Goal: Information Seeking & Learning: Learn about a topic

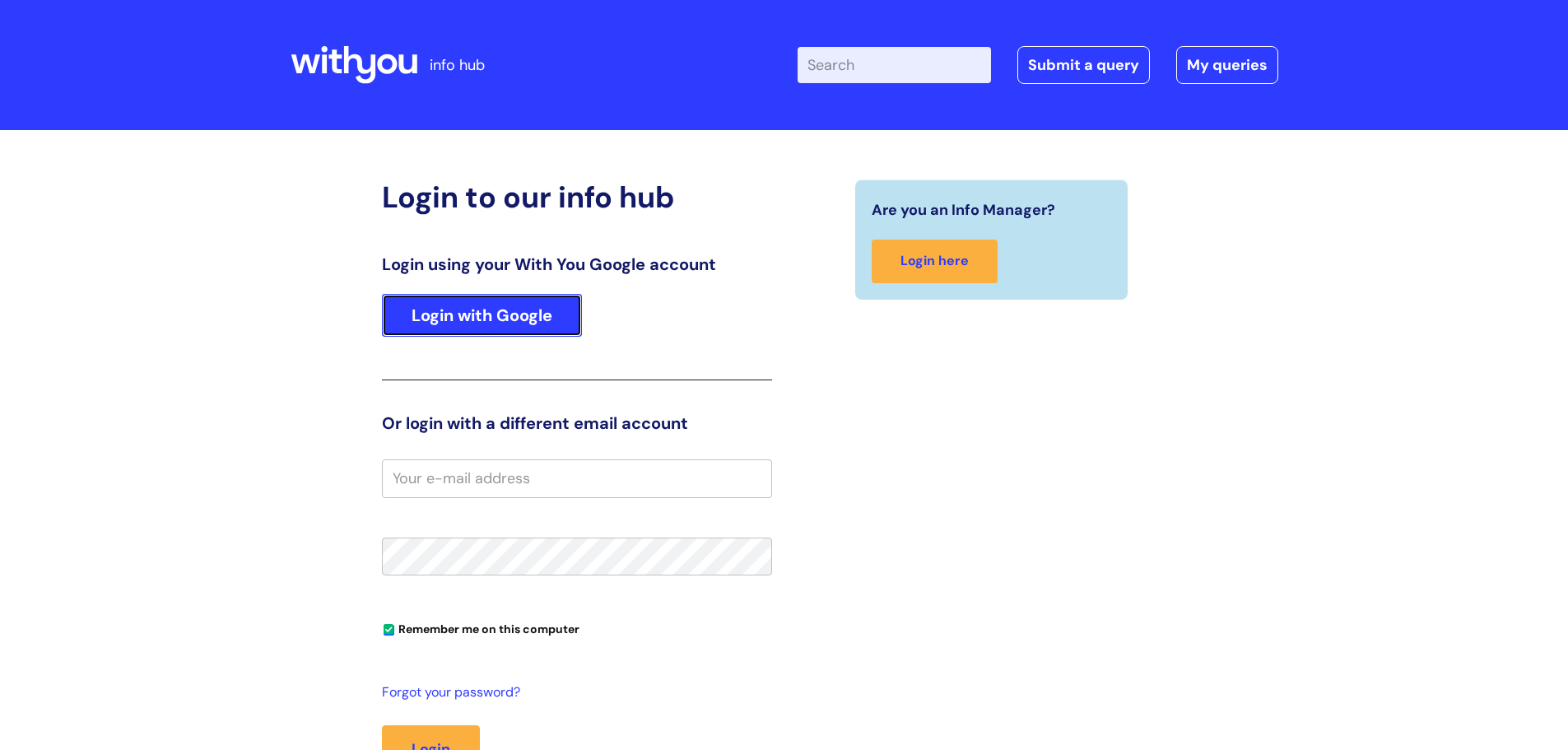
click at [449, 296] on link "Login with Google" at bounding box center [481, 315] width 200 height 43
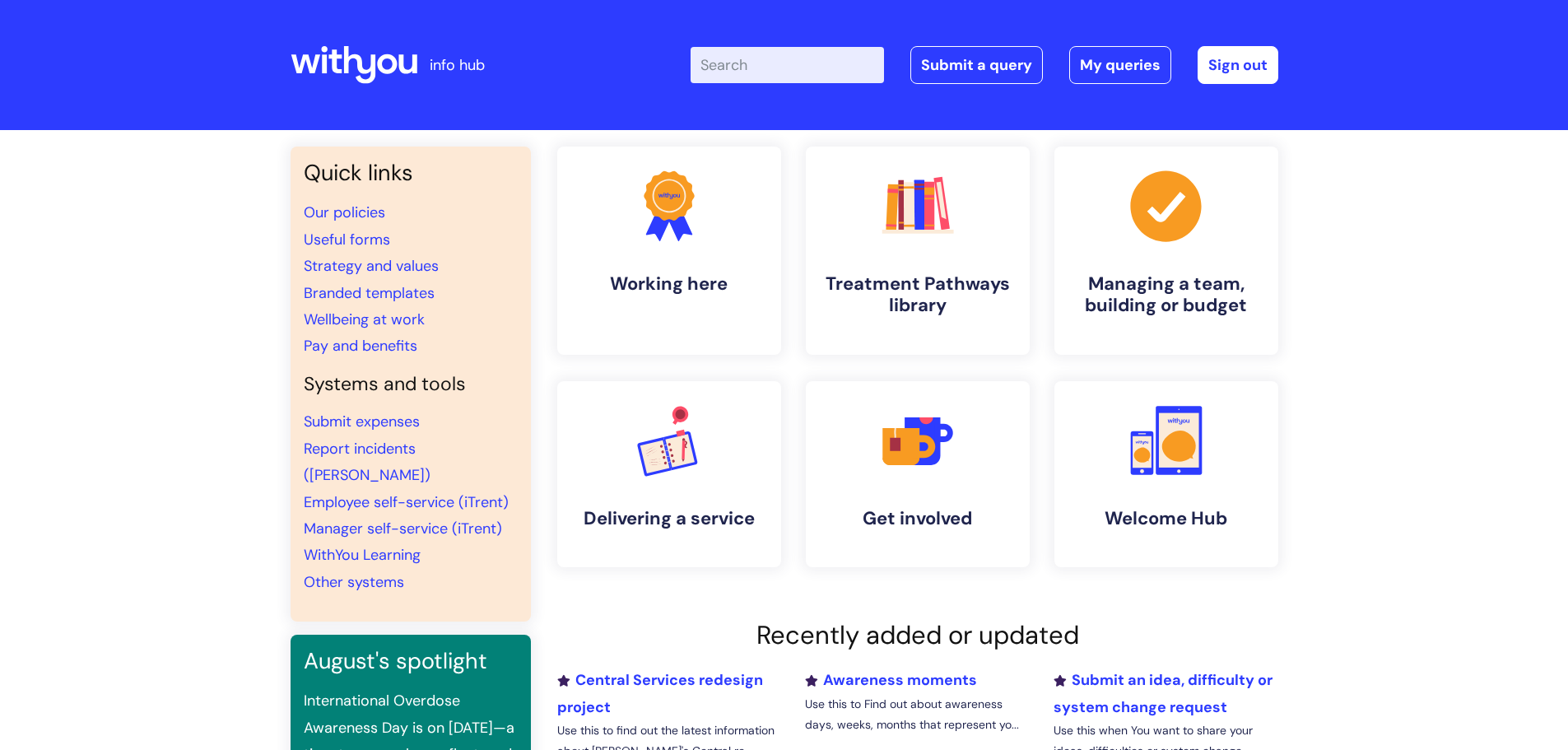
click at [743, 69] on input "Enter your search term here..." at bounding box center [787, 65] width 194 height 36
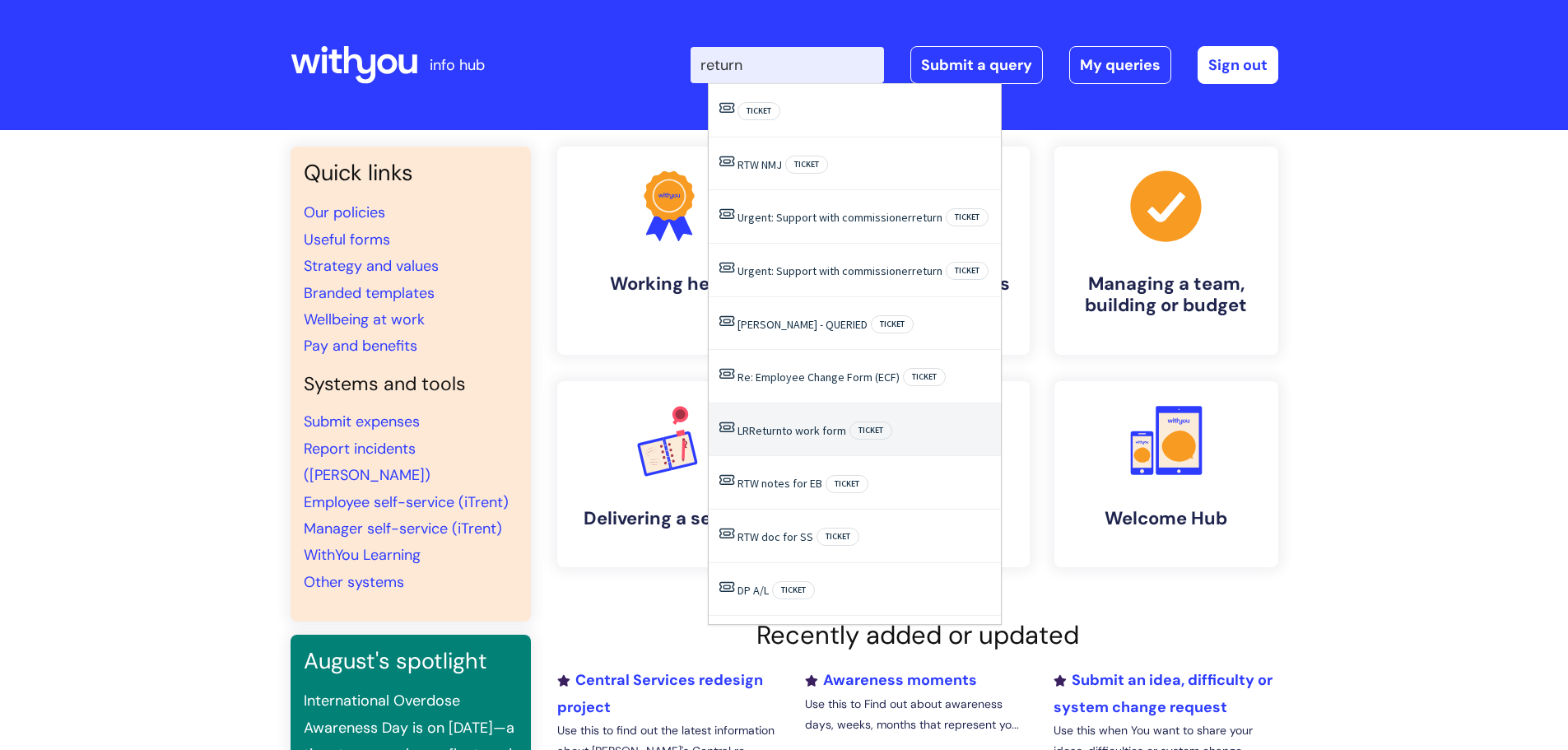
type input "return"
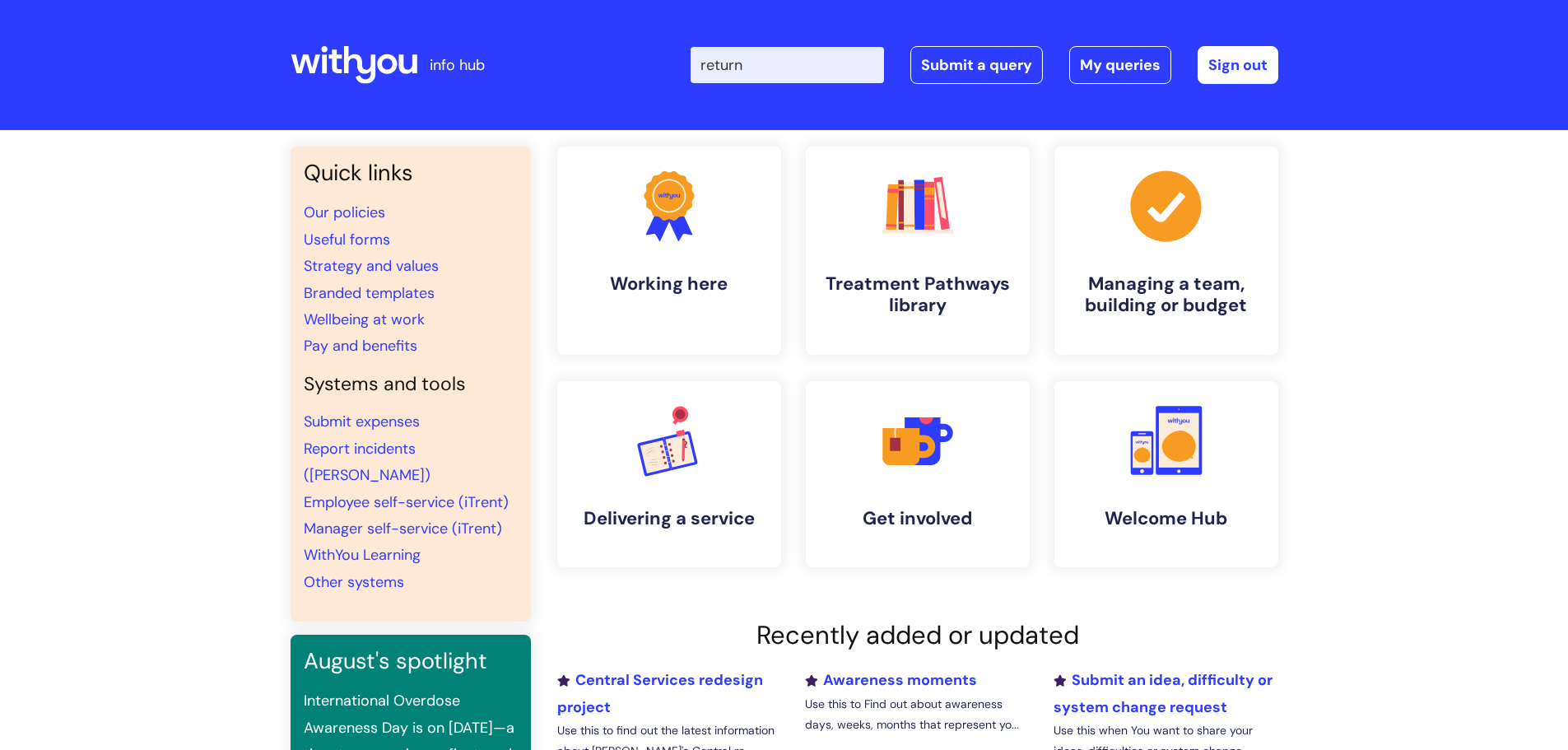
click at [1367, 331] on div "Quick links Our policies Useful forms Strategy and values Branded templates Wel…" at bounding box center [784, 564] width 1568 height 868
click at [1129, 298] on h4 "Managing a team, building or budget" at bounding box center [1166, 295] width 201 height 45
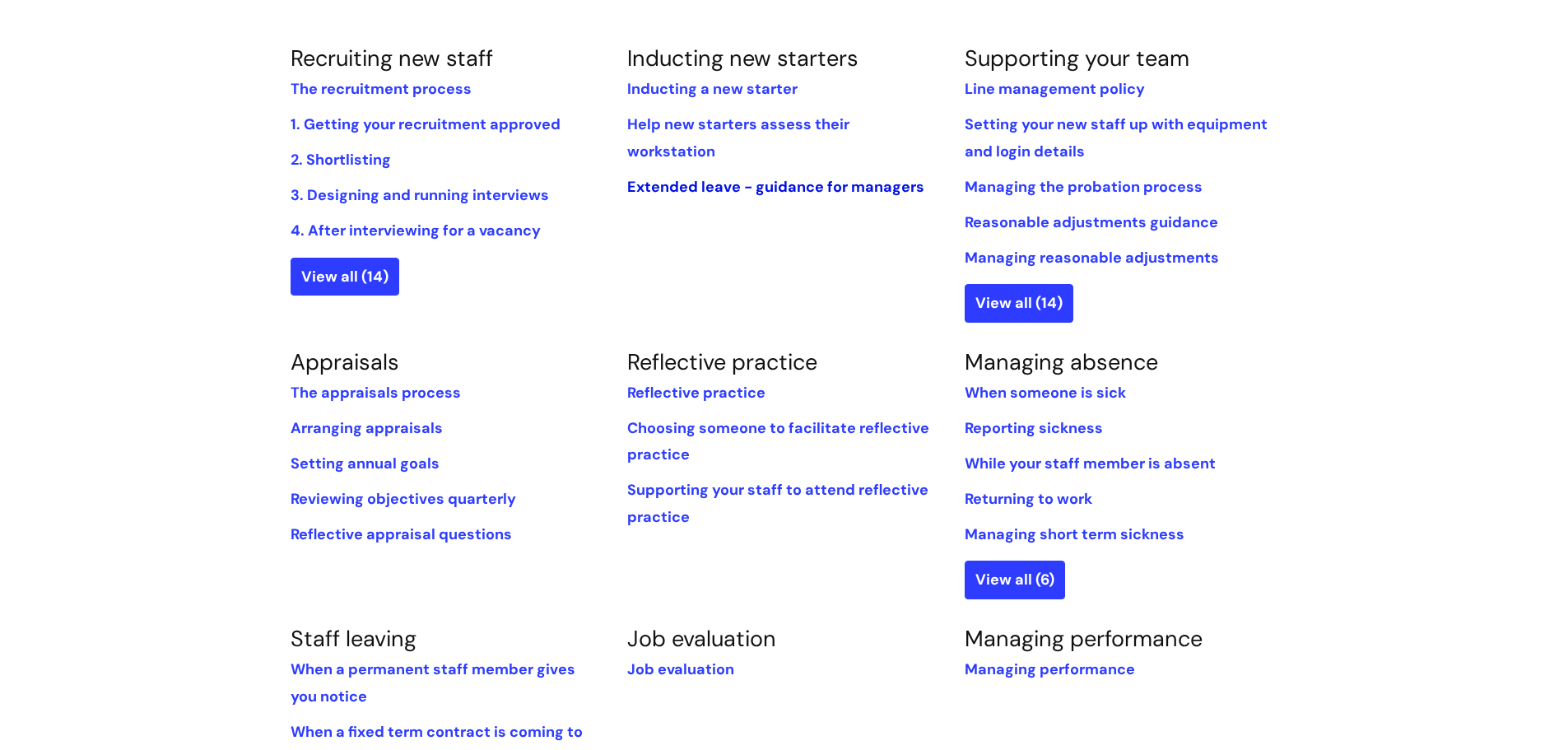
scroll to position [412, 0]
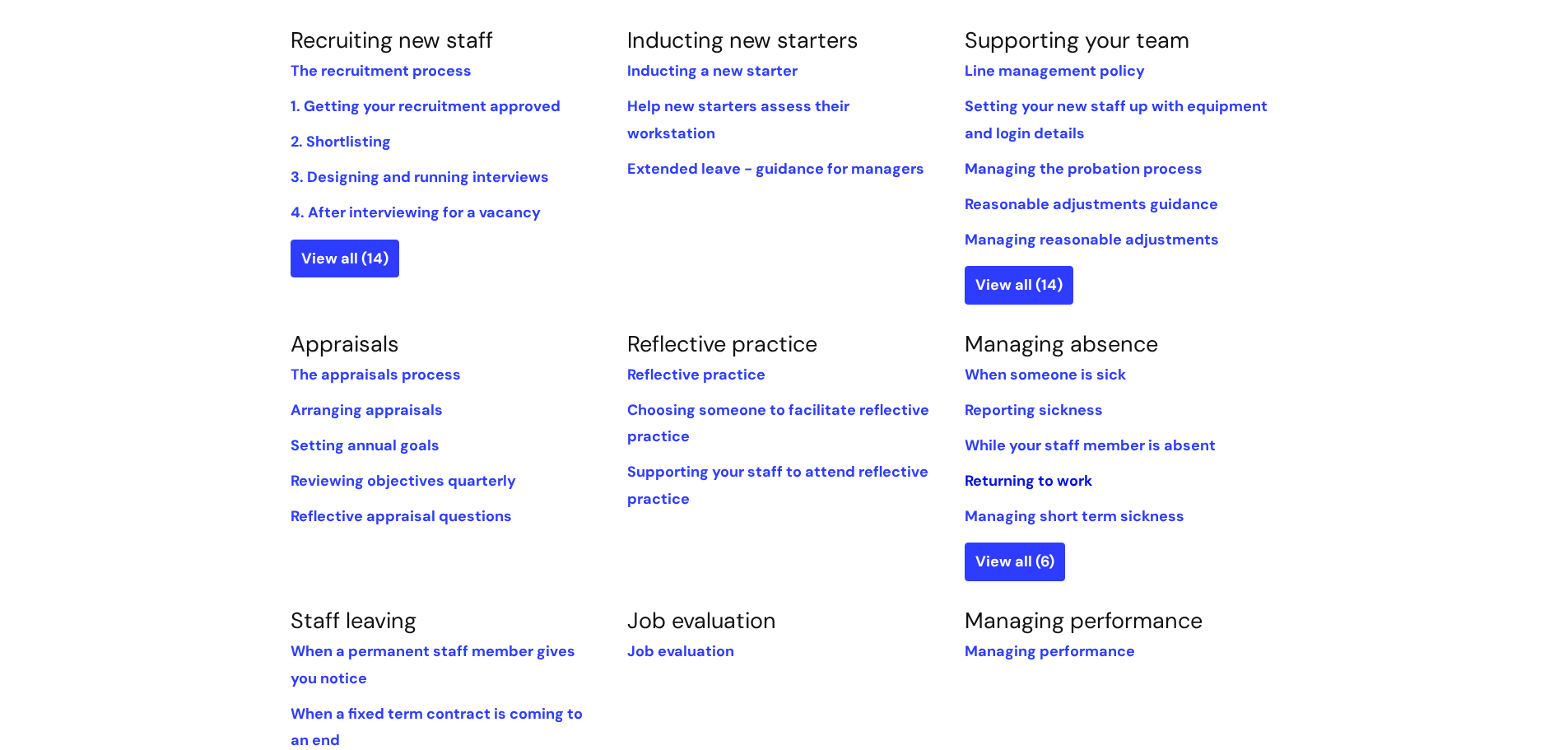
click at [1024, 484] on link "Returning to work" at bounding box center [1028, 481] width 128 height 20
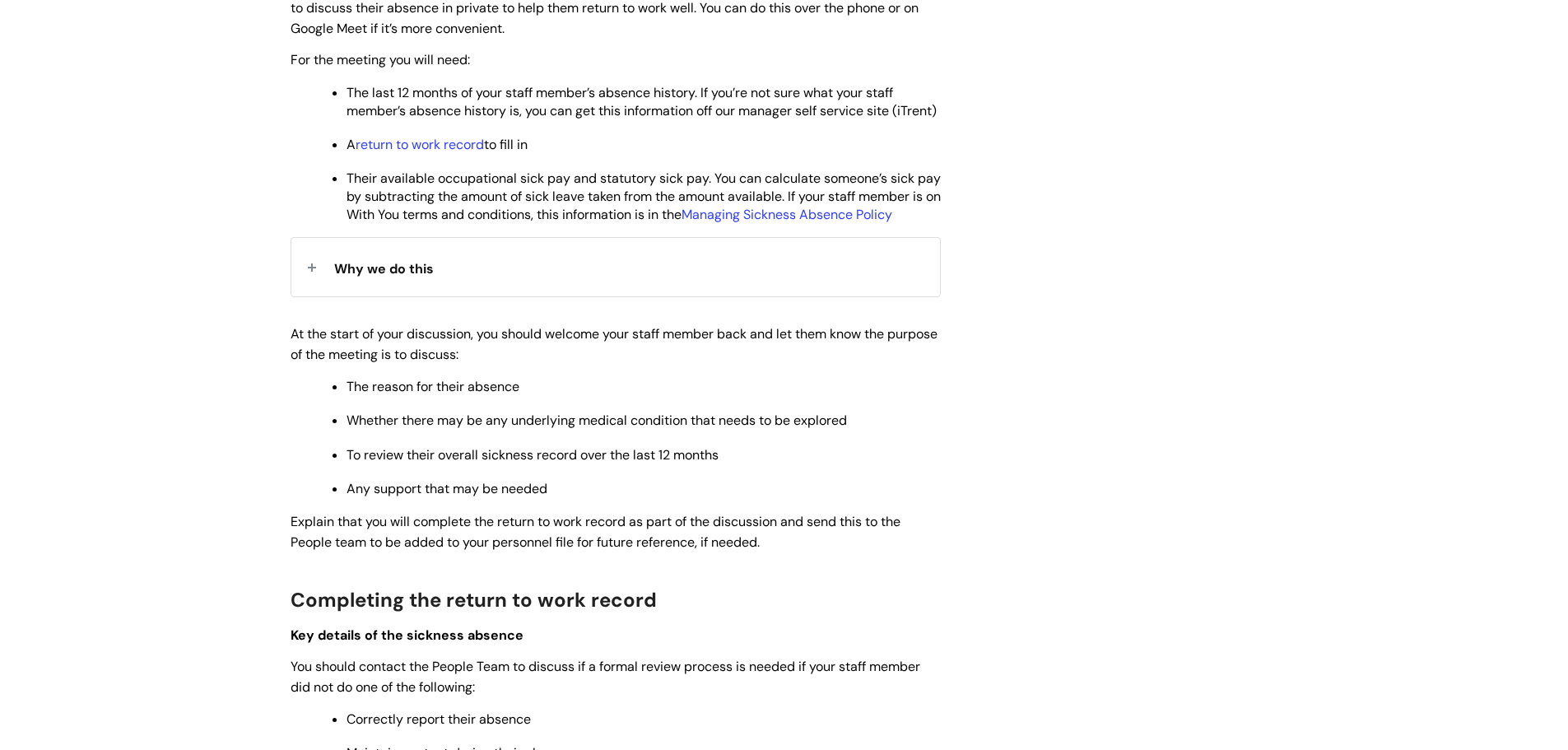
scroll to position [906, 0]
click at [423, 152] on link "return to work record" at bounding box center [419, 143] width 128 height 17
